Goal: Transaction & Acquisition: Purchase product/service

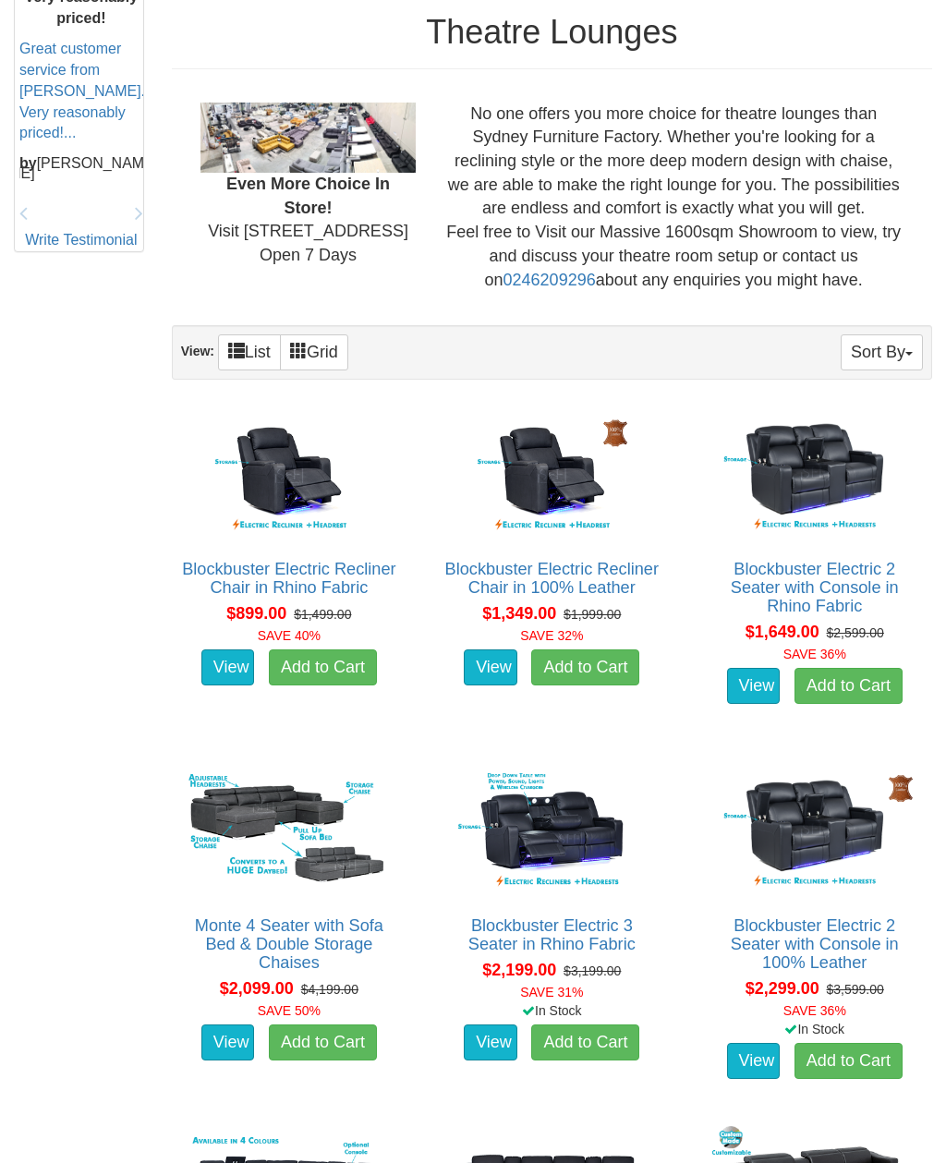
scroll to position [881, 0]
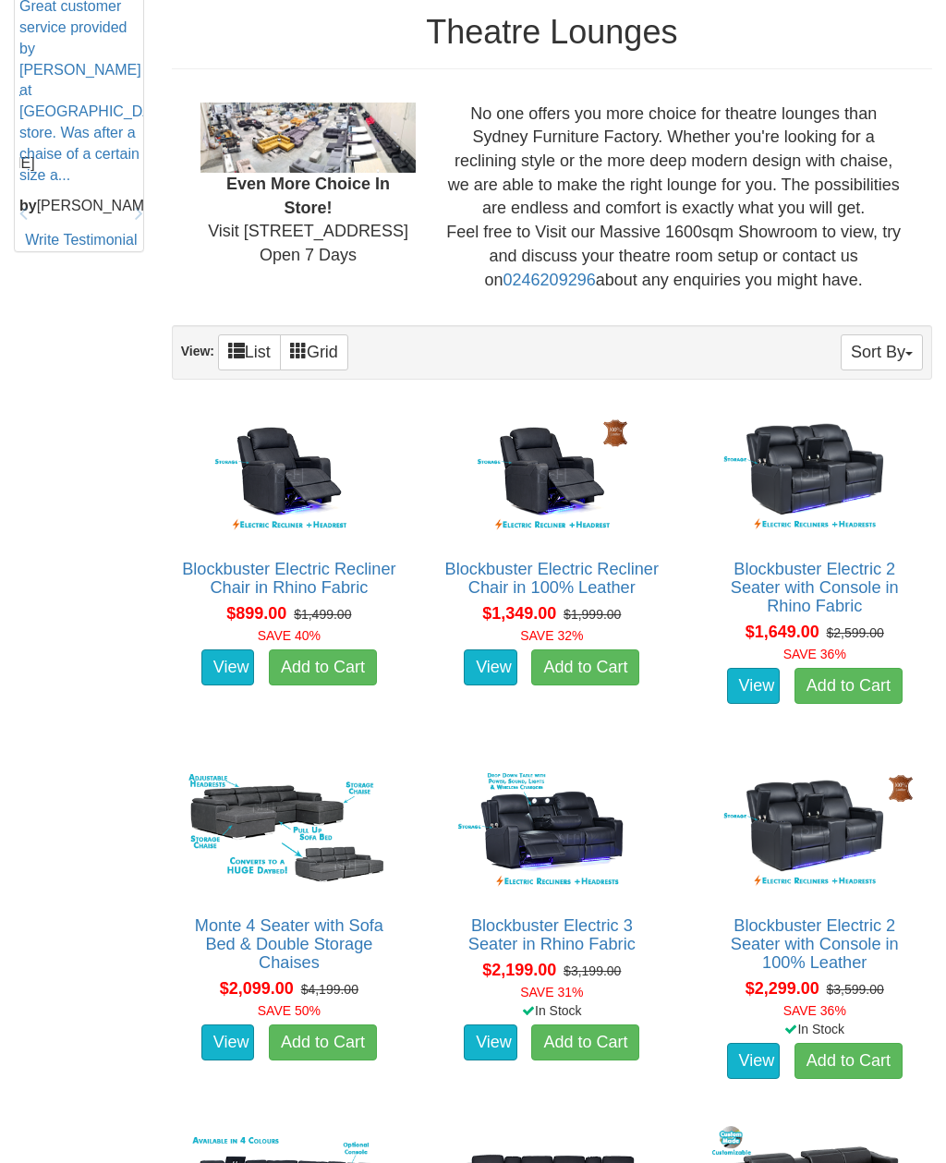
click at [785, 930] on link "Blockbuster Electric 2 Seater with Console in 100% Leather" at bounding box center [815, 944] width 168 height 55
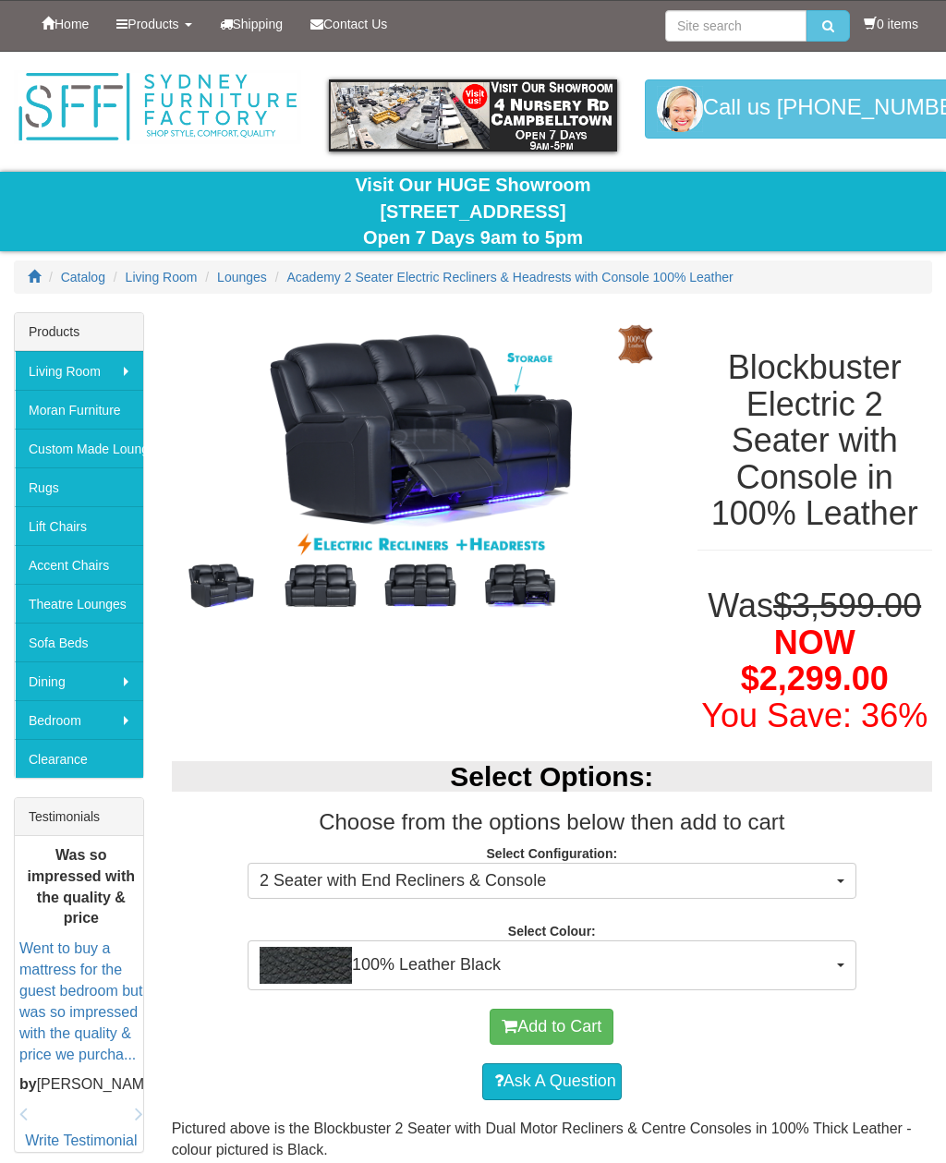
click at [311, 598] on img at bounding box center [321, 586] width 100 height 50
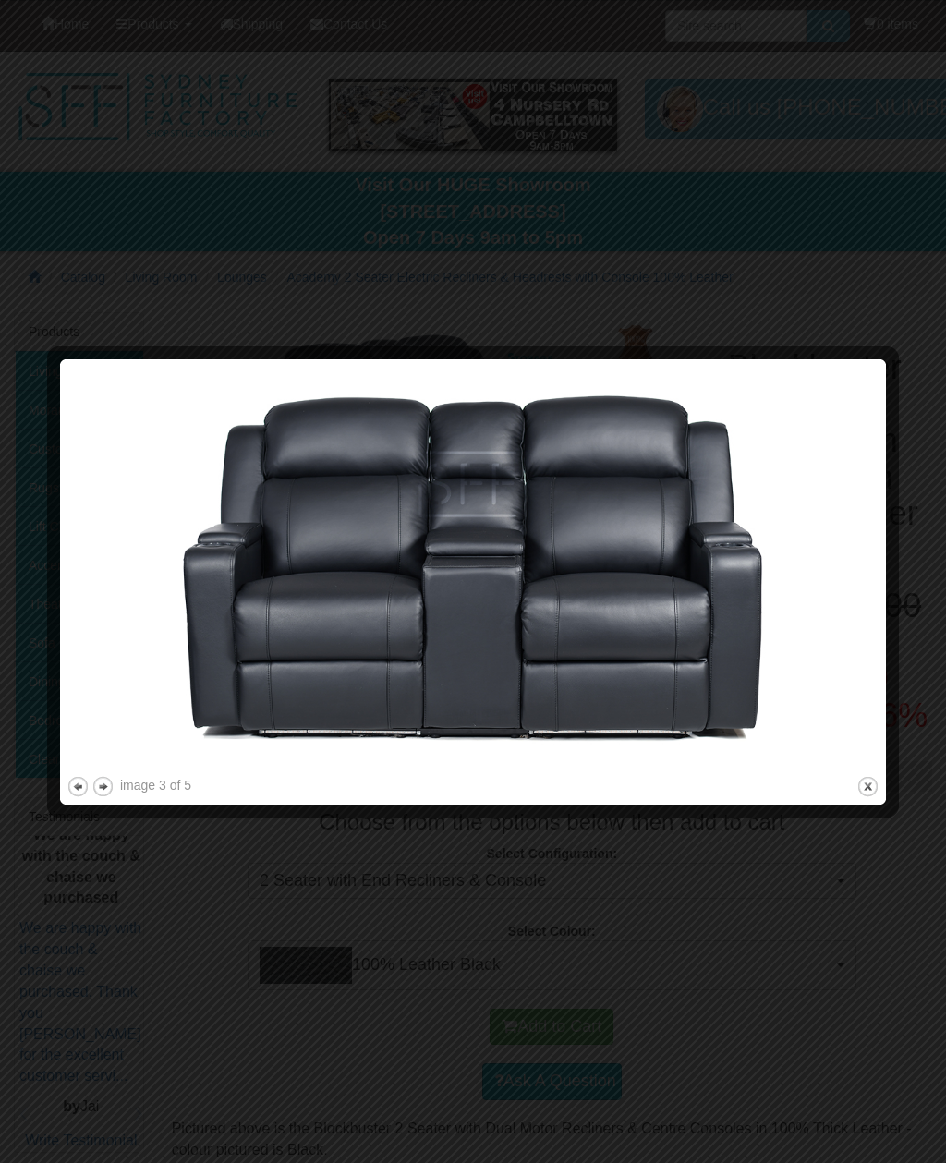
click at [103, 792] on button "next" at bounding box center [102, 786] width 23 height 23
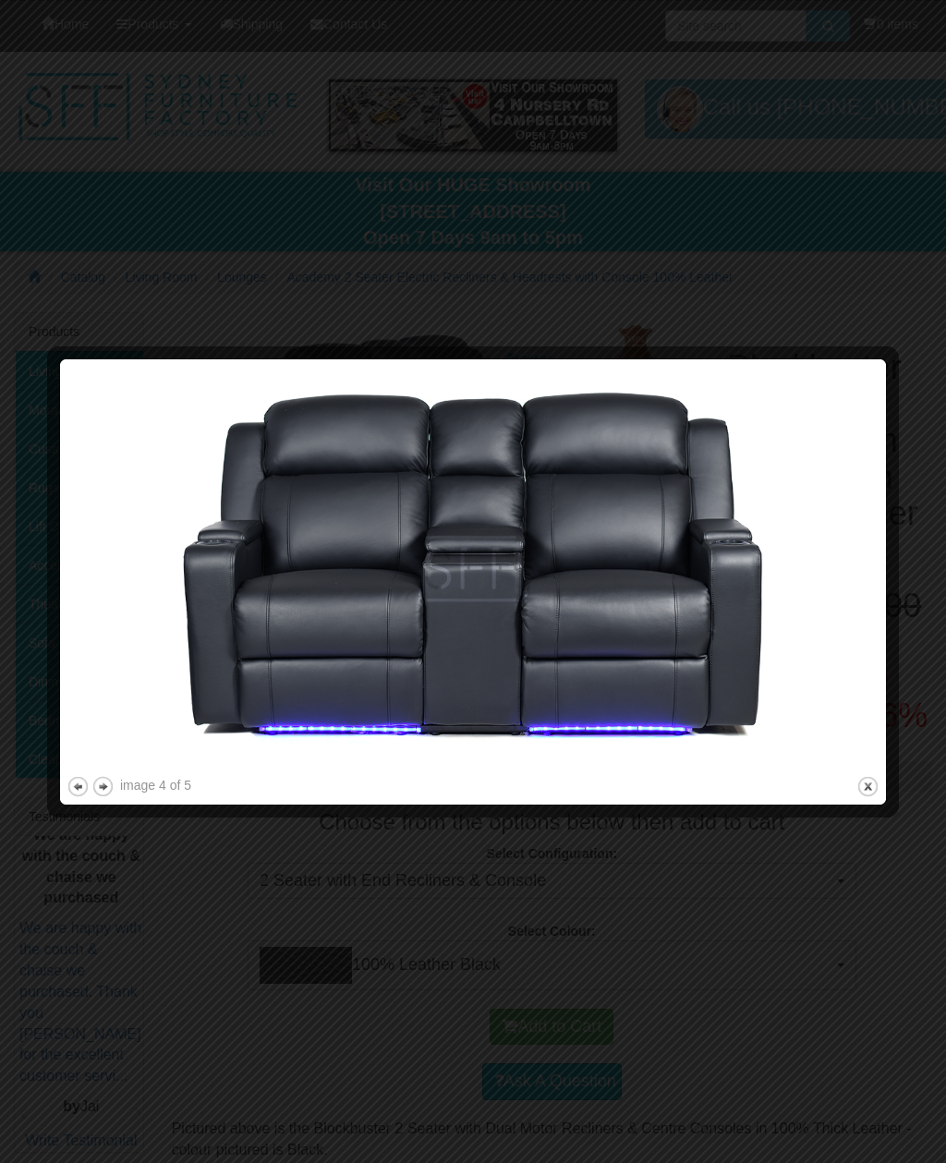
click at [73, 791] on button "previous" at bounding box center [78, 786] width 23 height 23
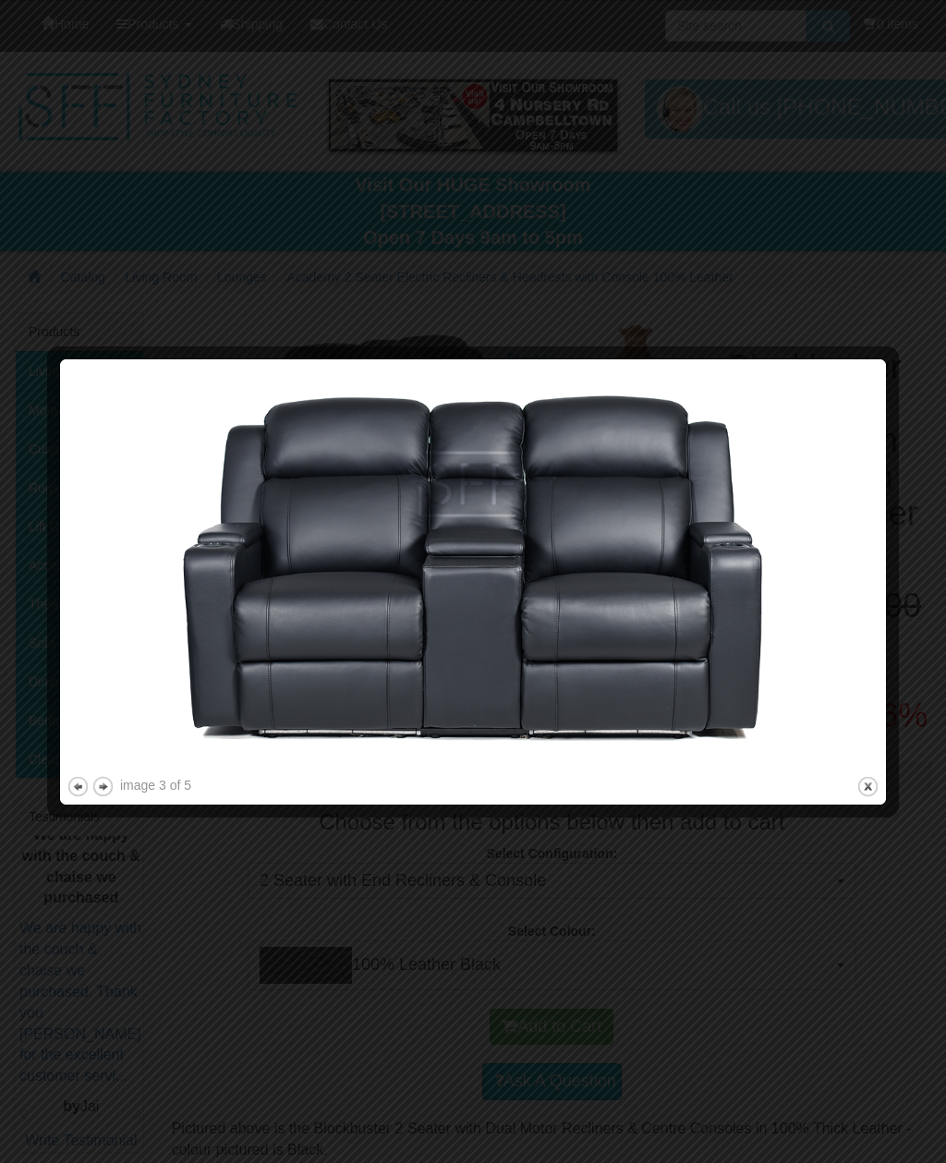
click at [78, 794] on button "previous" at bounding box center [78, 786] width 23 height 23
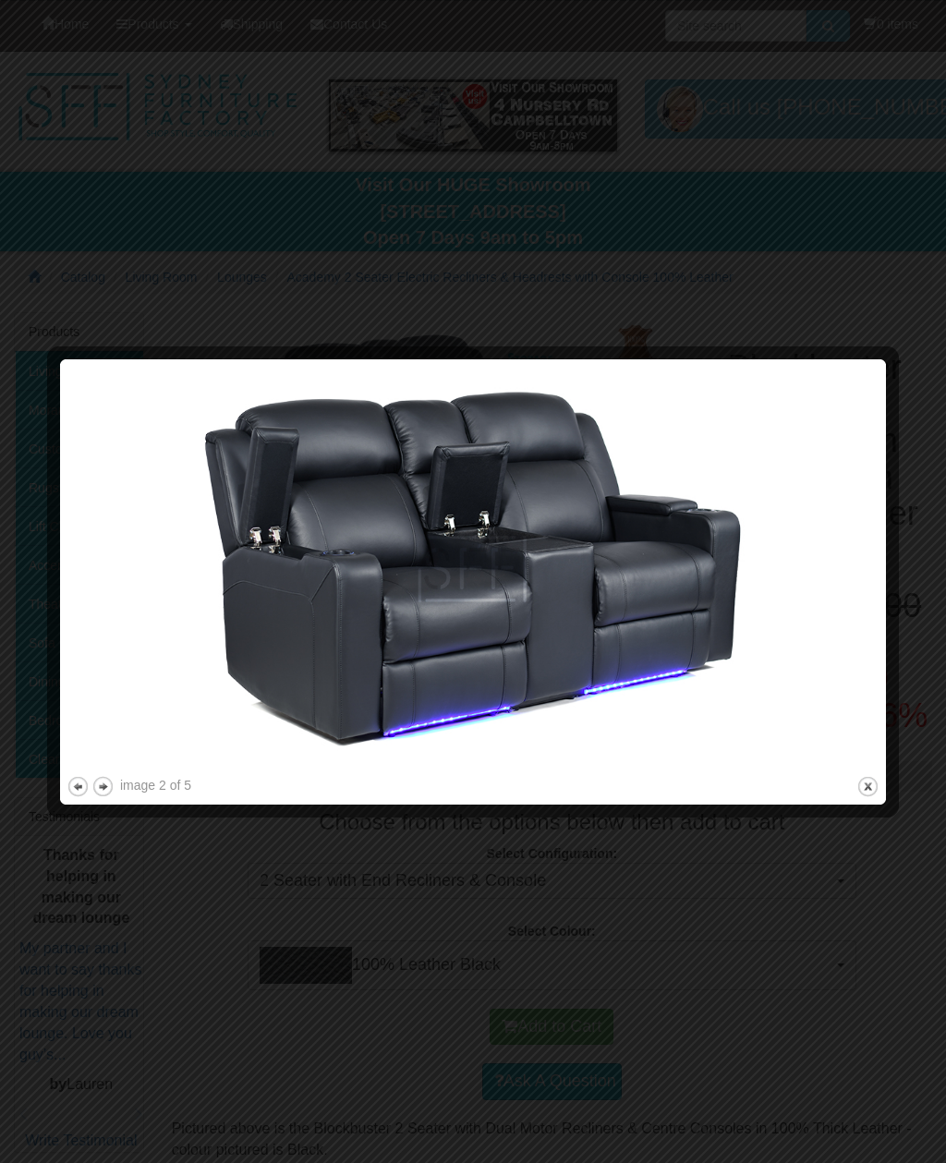
click at [75, 784] on button "previous" at bounding box center [78, 786] width 23 height 23
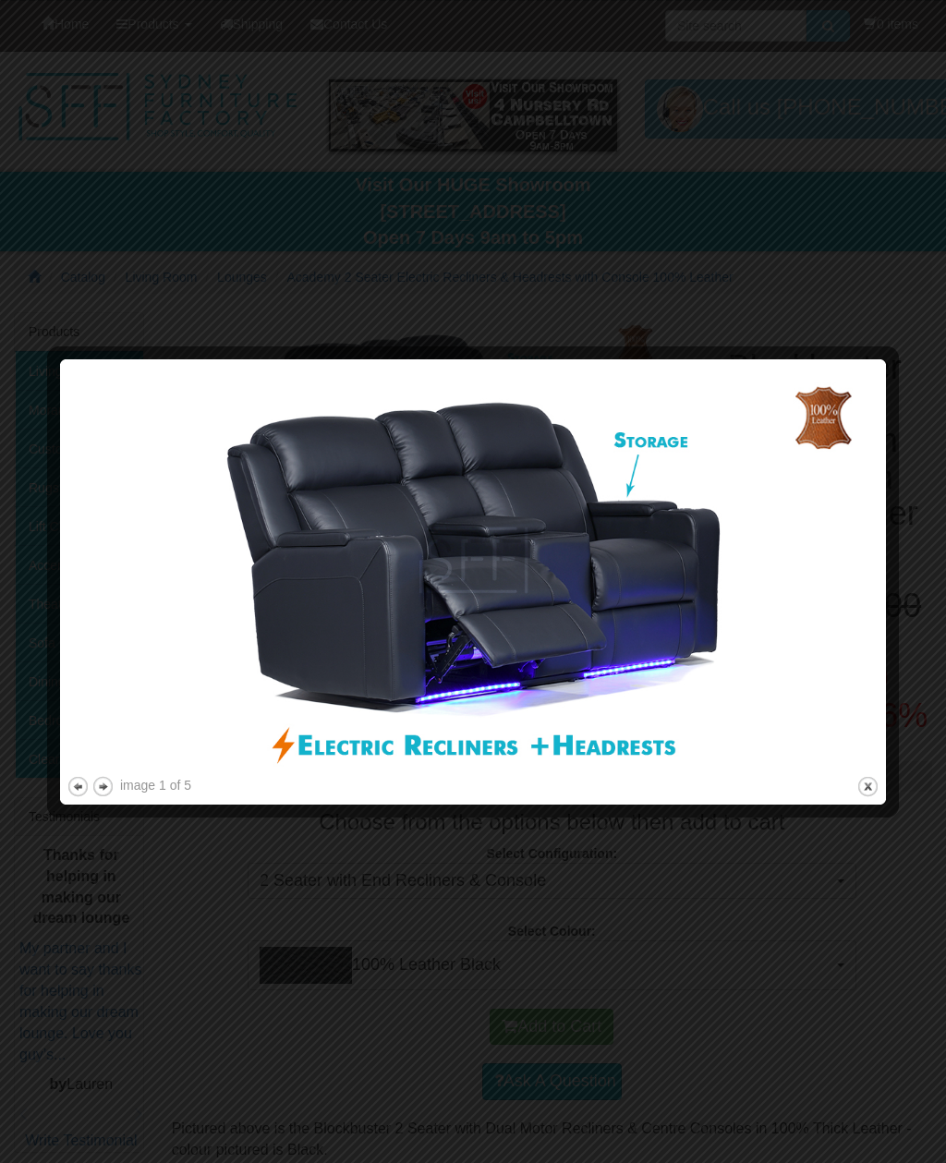
click at [107, 792] on button "next" at bounding box center [102, 786] width 23 height 23
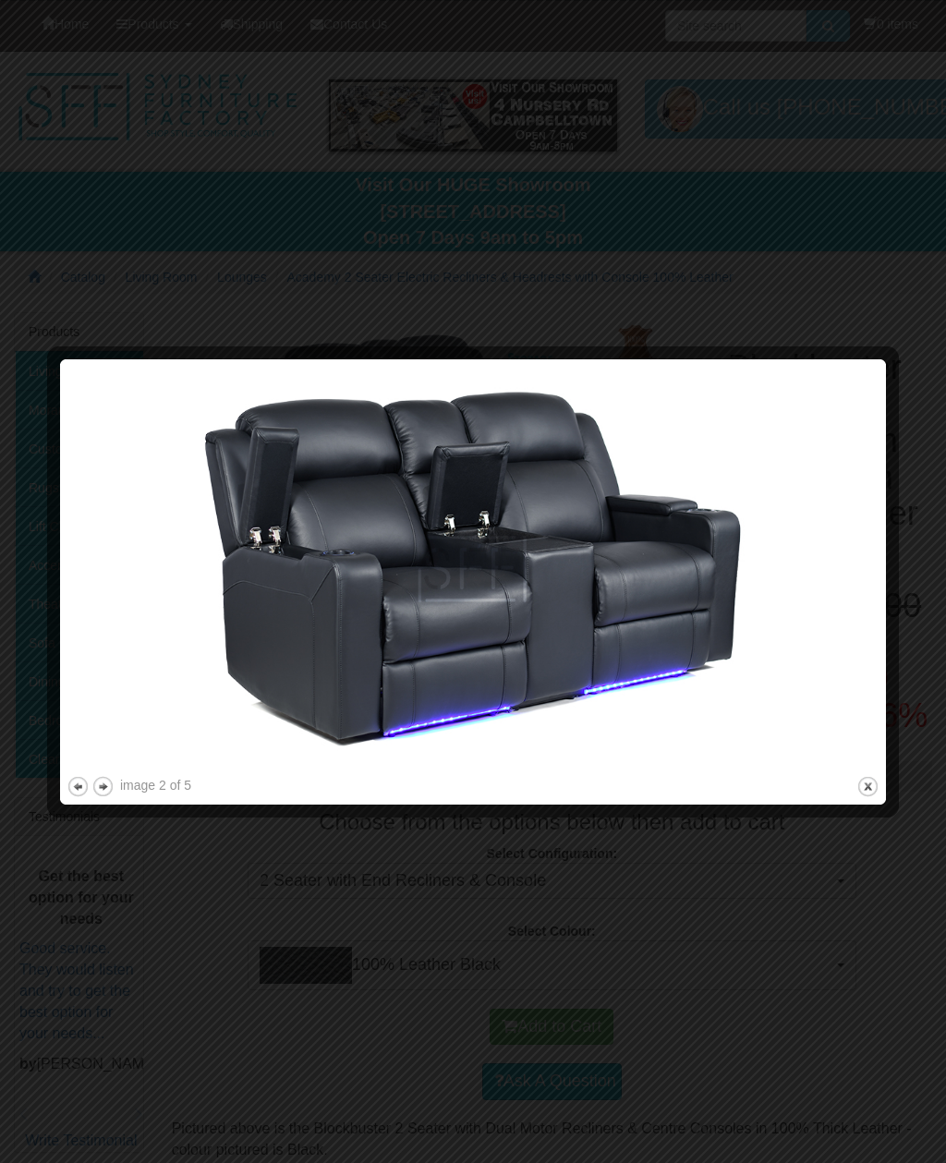
click at [103, 786] on button "next" at bounding box center [102, 786] width 23 height 23
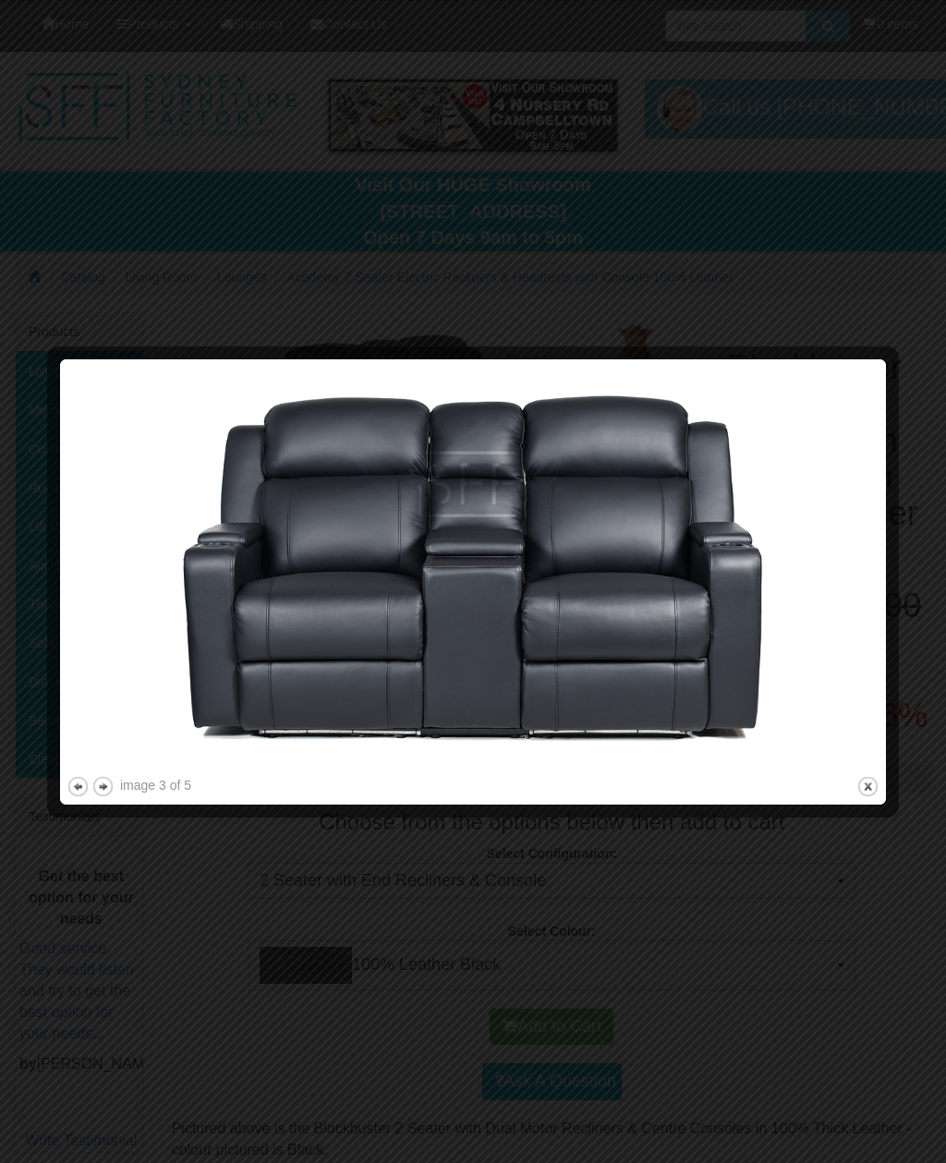
click at [102, 788] on button "next" at bounding box center [102, 786] width 23 height 23
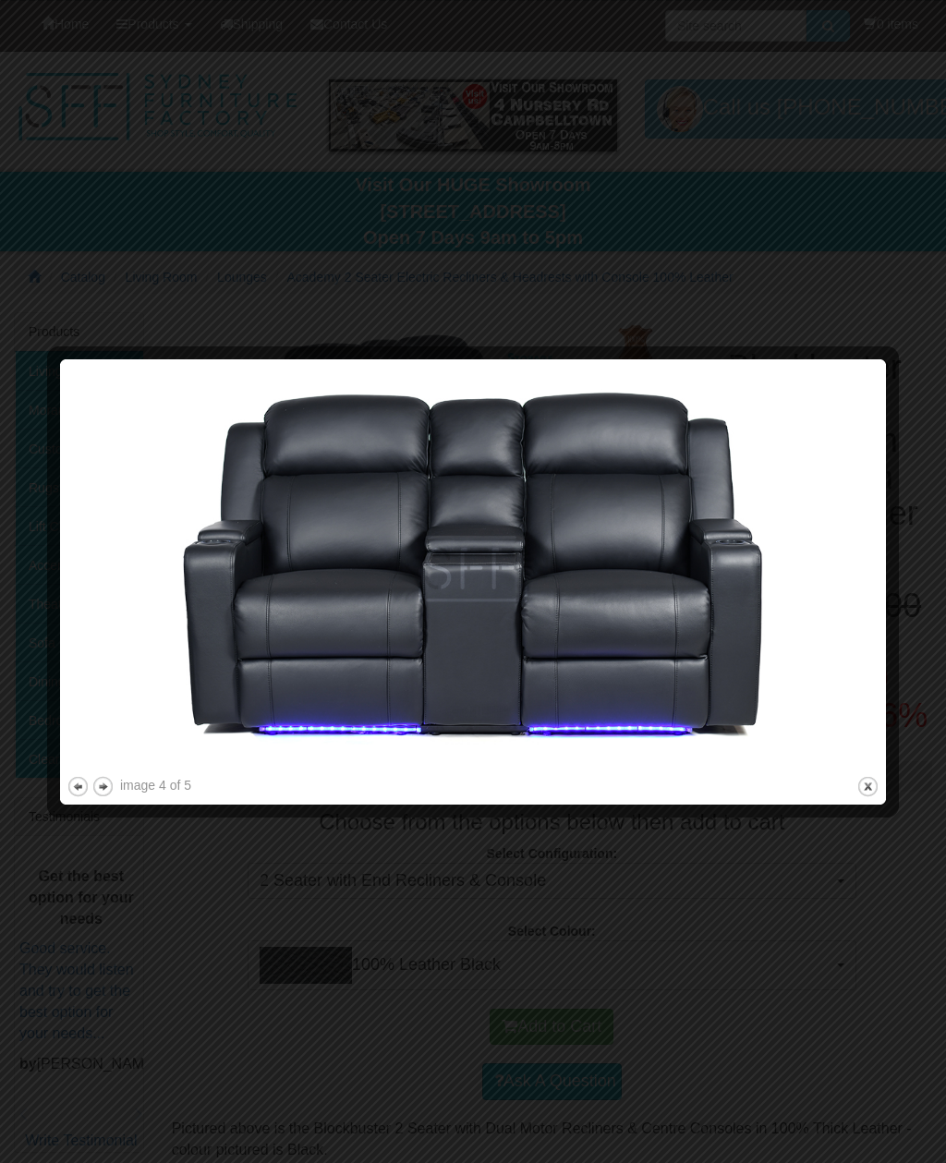
click at [101, 789] on button "next" at bounding box center [102, 786] width 23 height 23
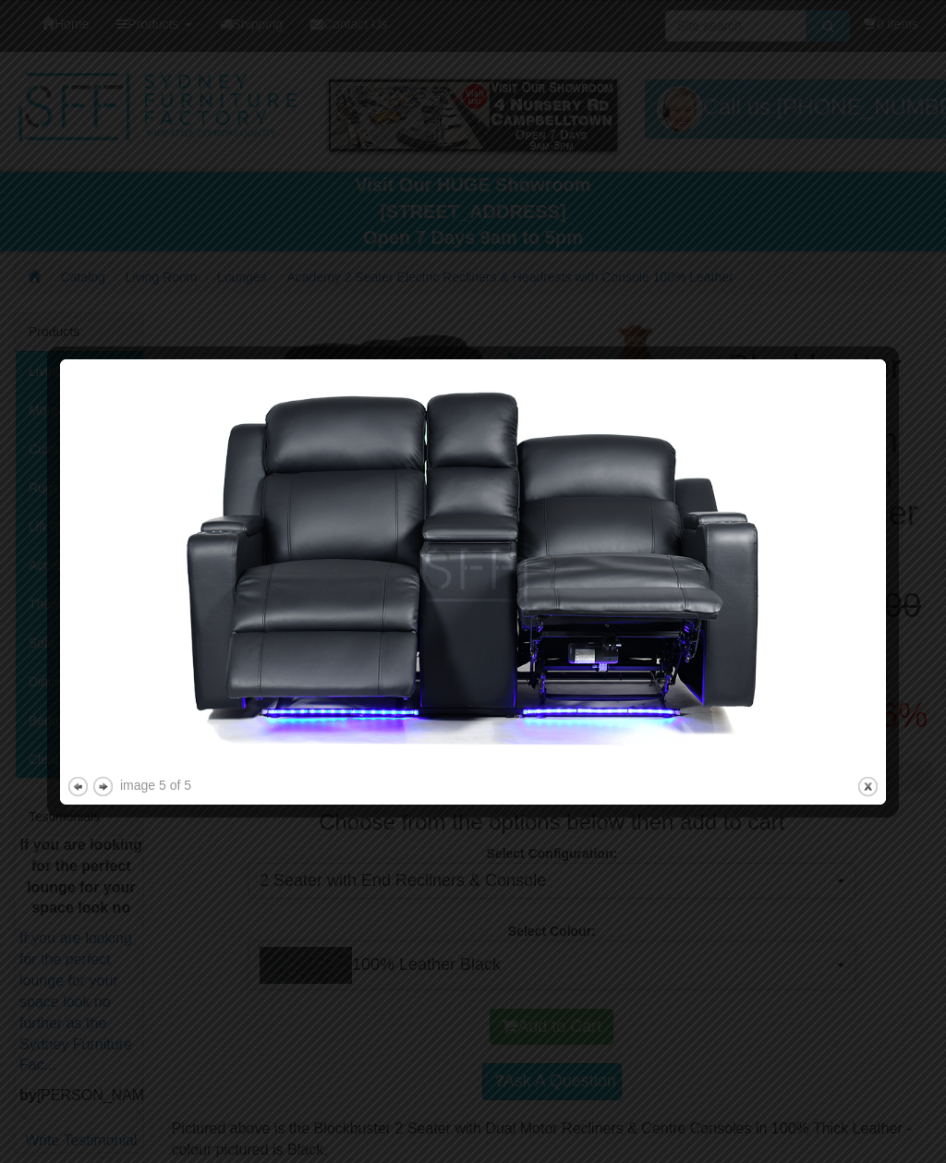
click at [868, 778] on button "close" at bounding box center [868, 786] width 23 height 23
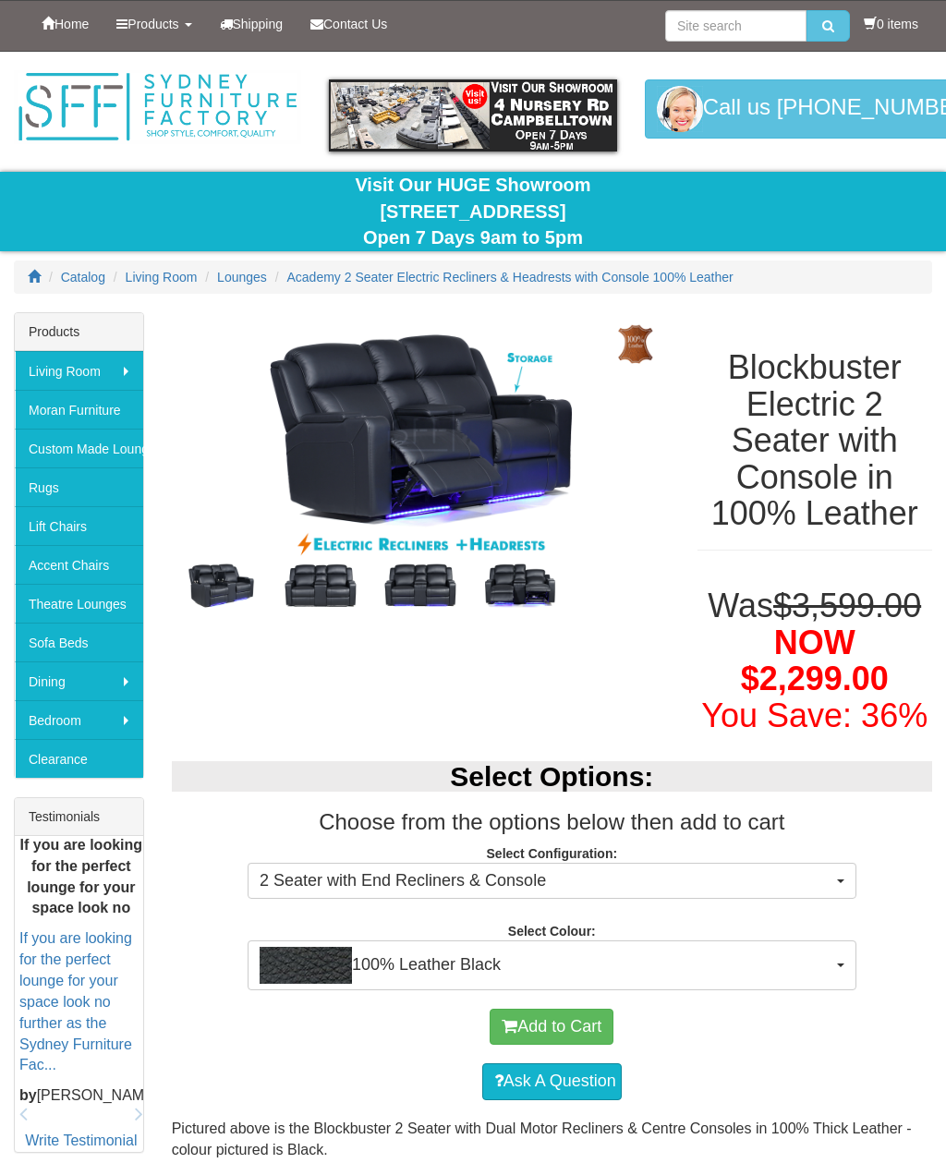
click at [277, 882] on span "2 Seater with End Recliners & Console" at bounding box center [546, 882] width 573 height 24
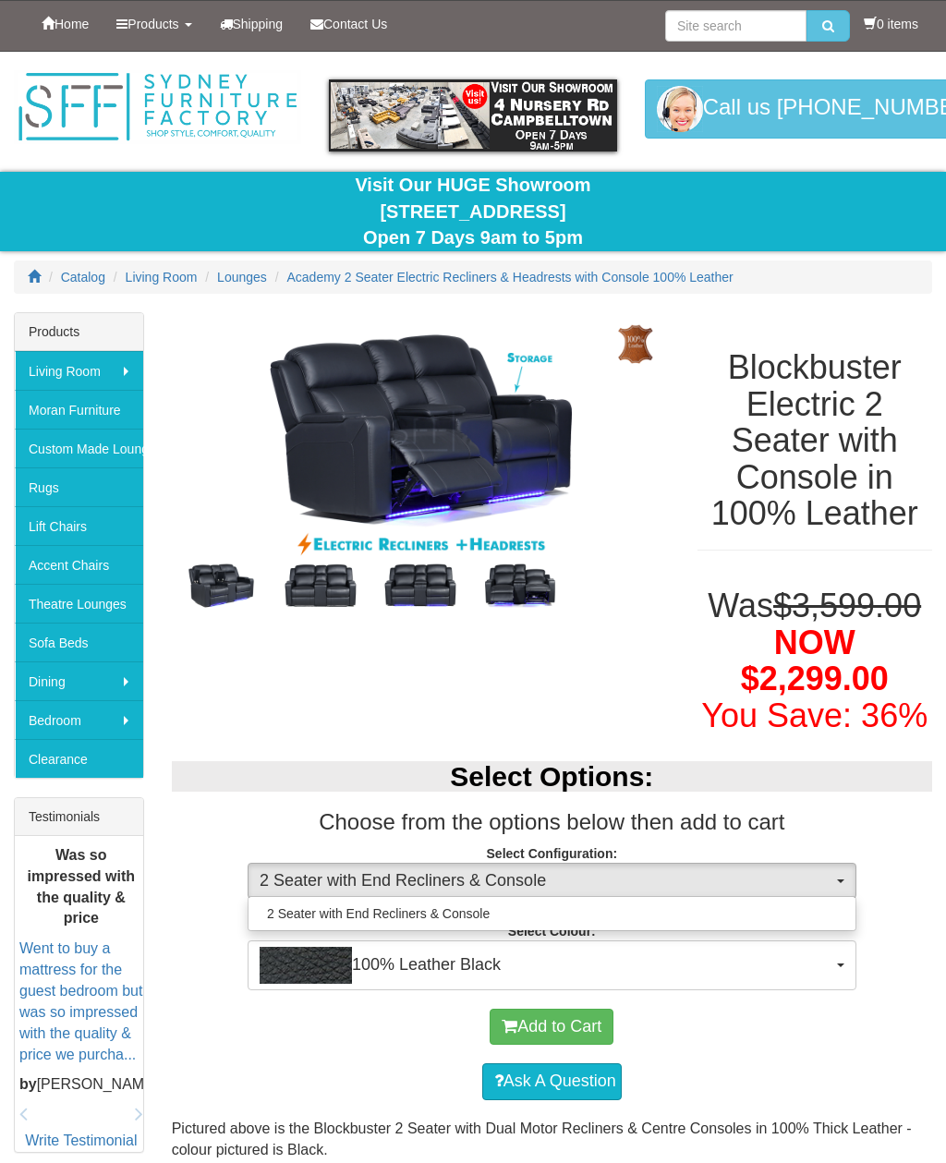
click at [220, 797] on div at bounding box center [473, 581] width 946 height 1163
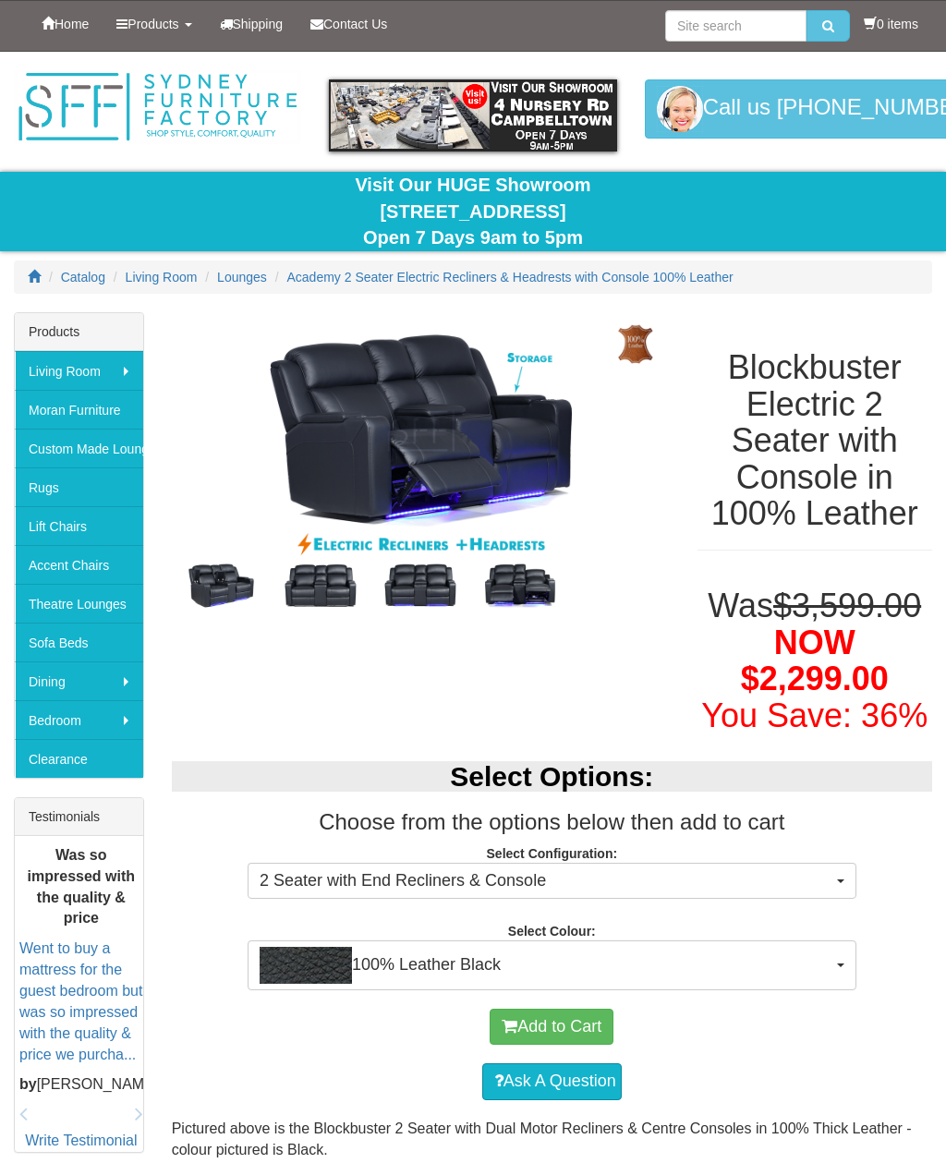
click at [288, 966] on img "button" at bounding box center [306, 965] width 92 height 37
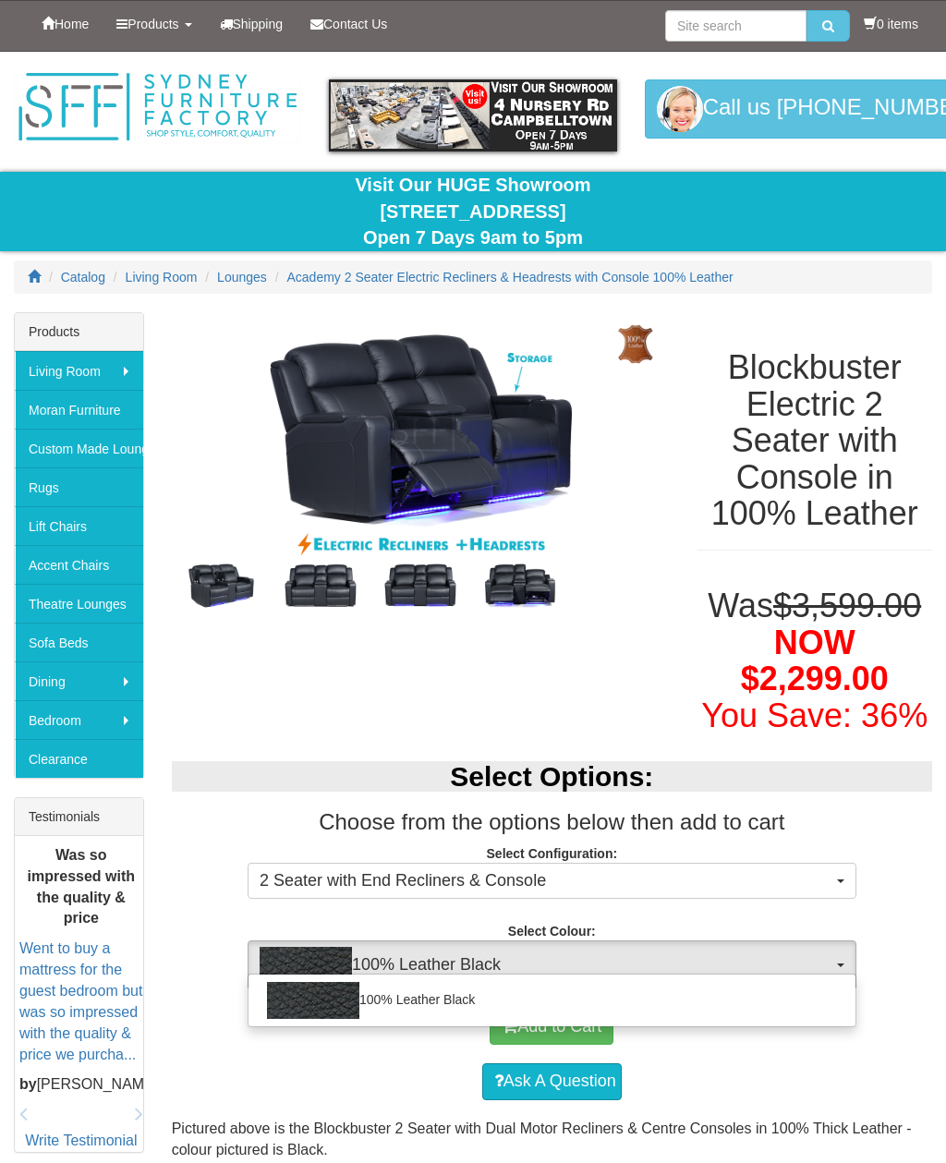
click at [194, 891] on div at bounding box center [473, 581] width 946 height 1163
